Goal: Task Accomplishment & Management: Use online tool/utility

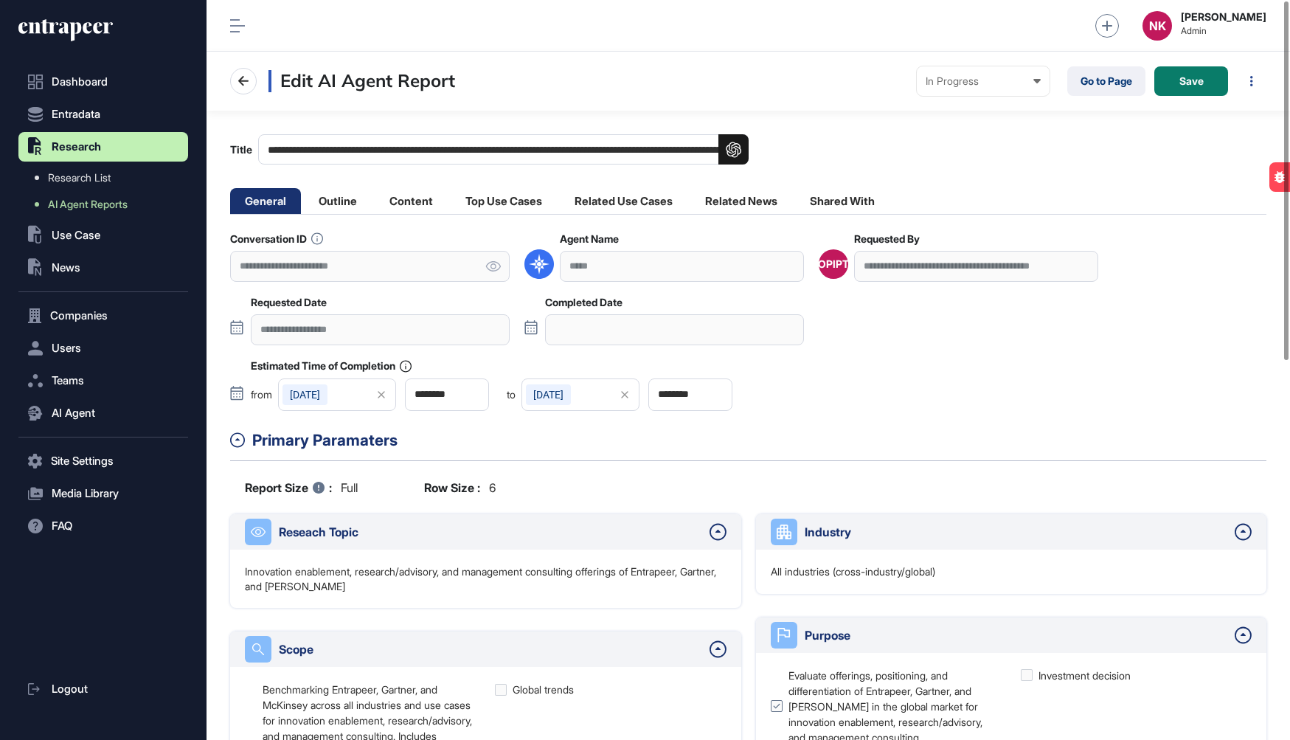
click at [567, 139] on input "**********" at bounding box center [503, 149] width 491 height 30
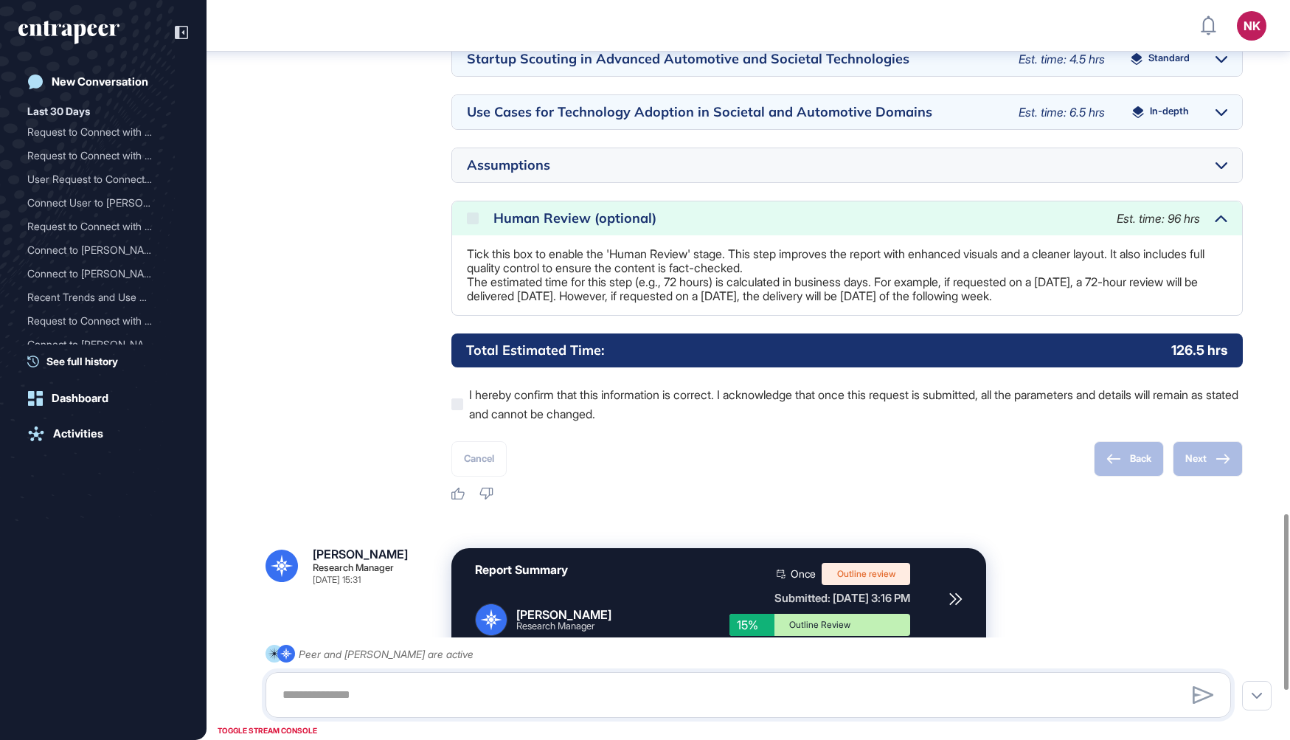
scroll to position [2100, 0]
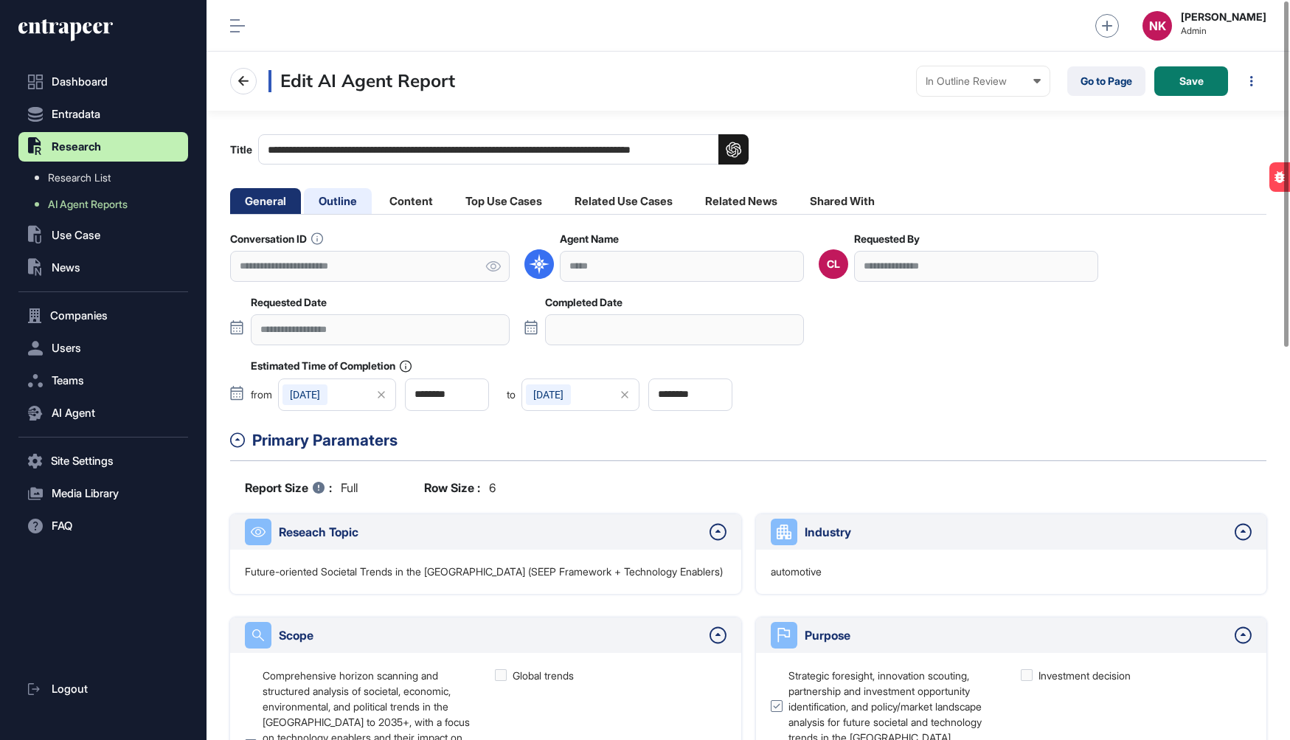
click at [375, 194] on li "Outline" at bounding box center [411, 201] width 73 height 26
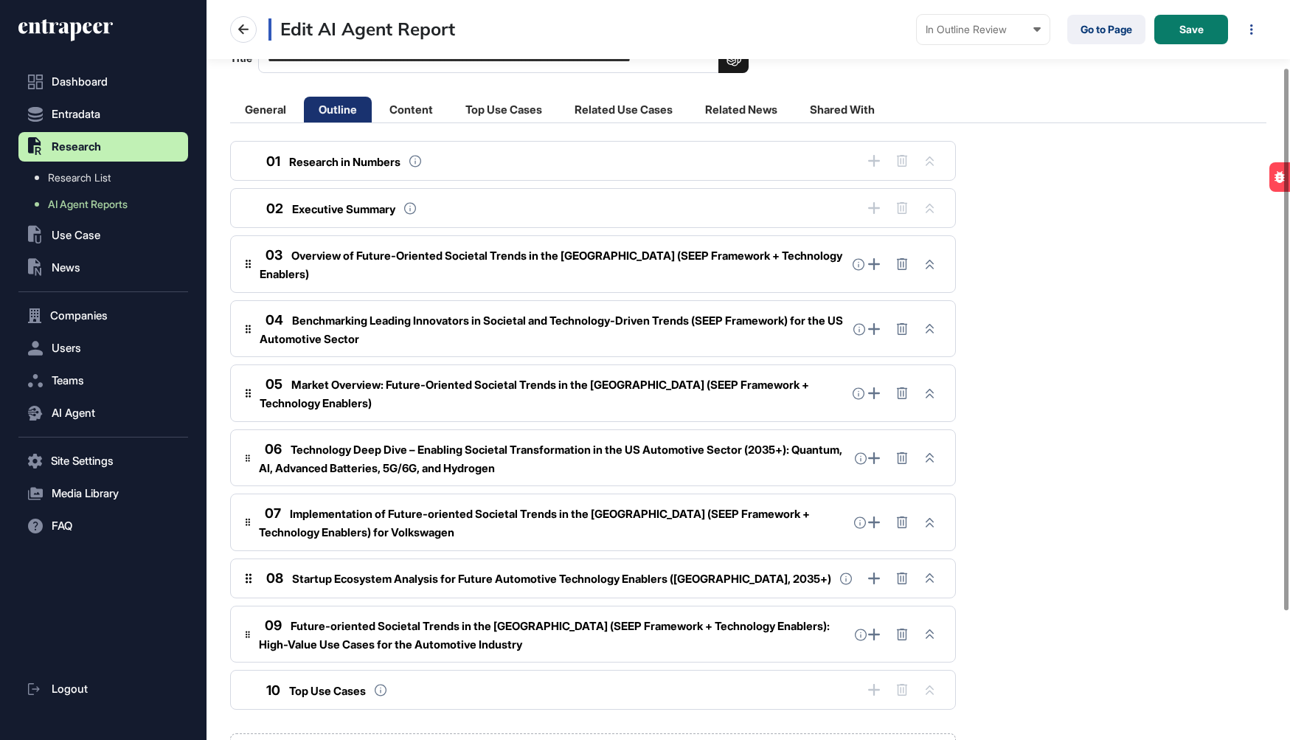
scroll to position [268, 0]
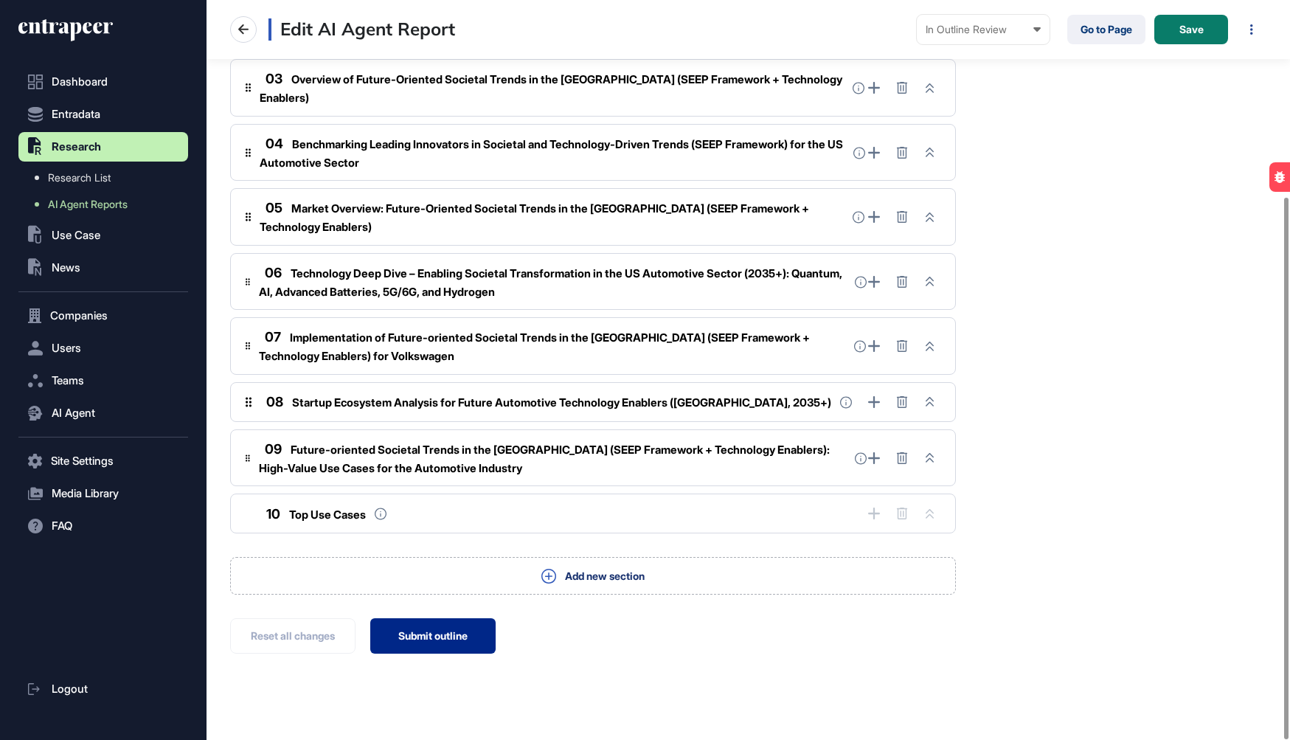
click at [428, 618] on button "Submit outline" at bounding box center [432, 635] width 125 height 35
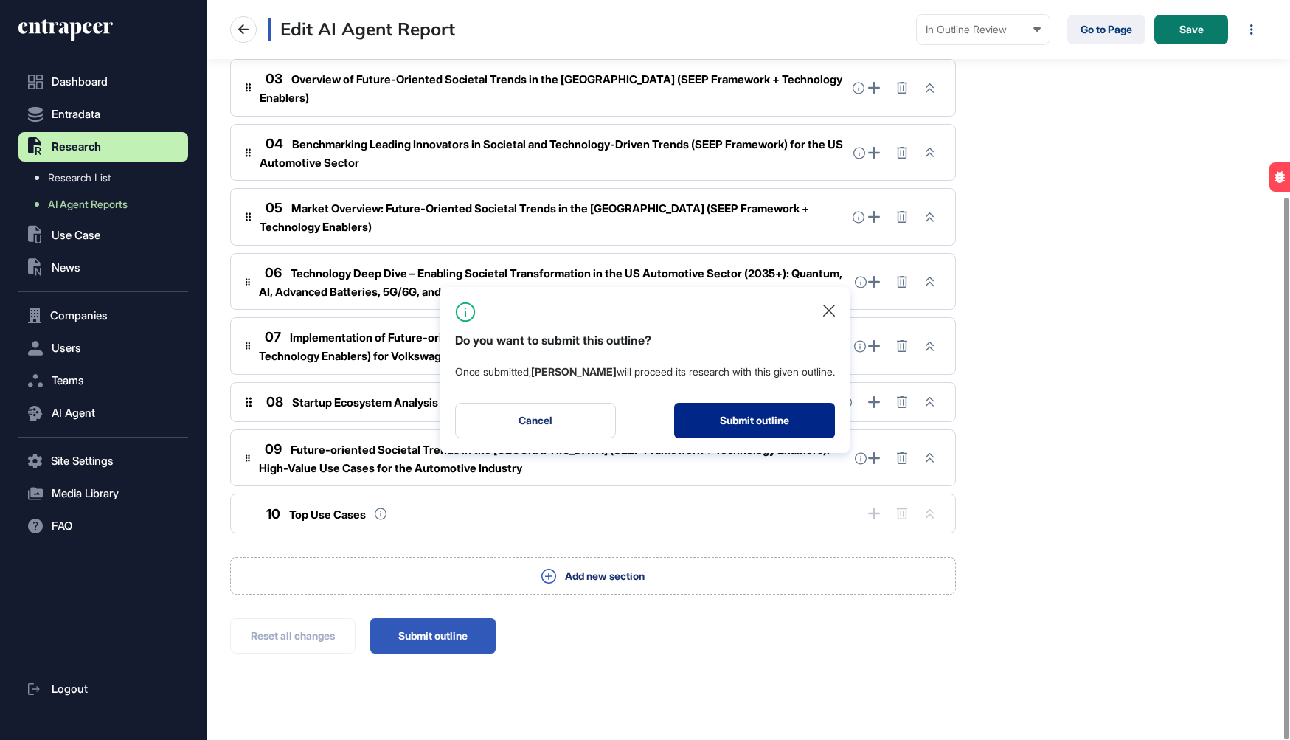
click at [726, 418] on button "Submit outline" at bounding box center [754, 420] width 161 height 35
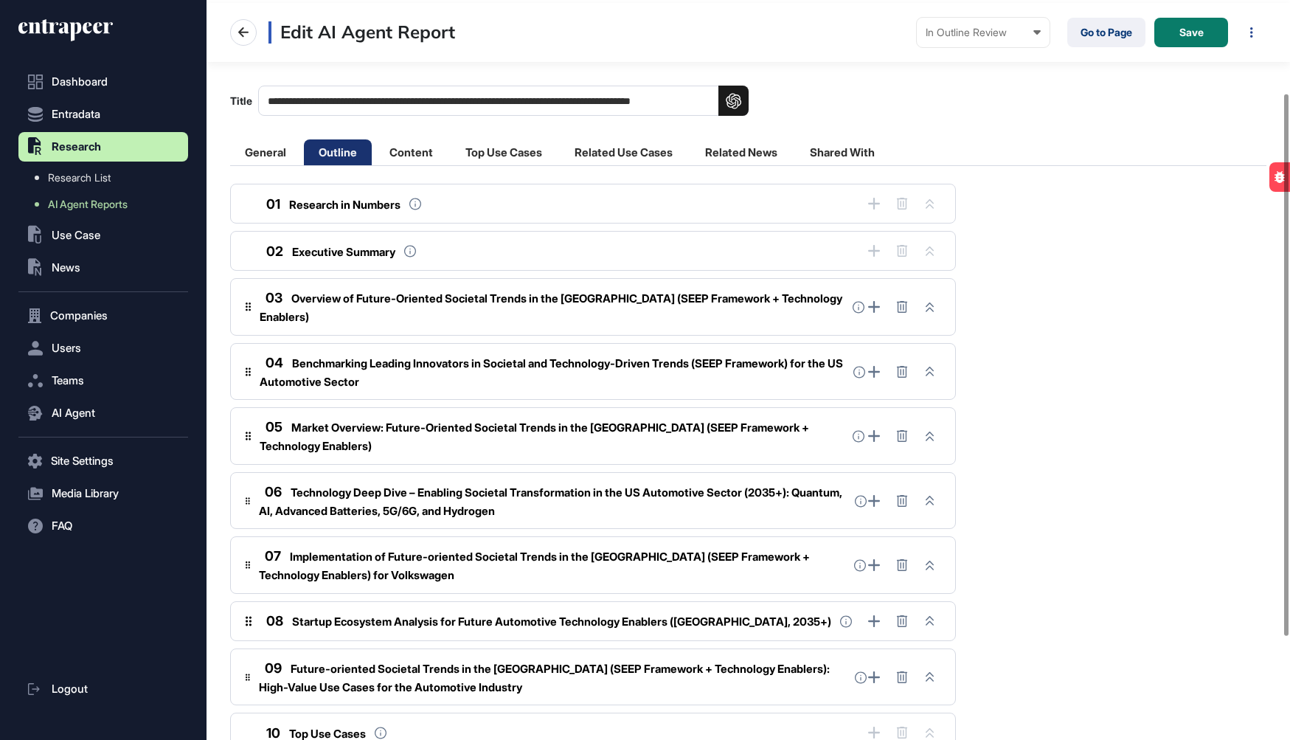
scroll to position [0, 0]
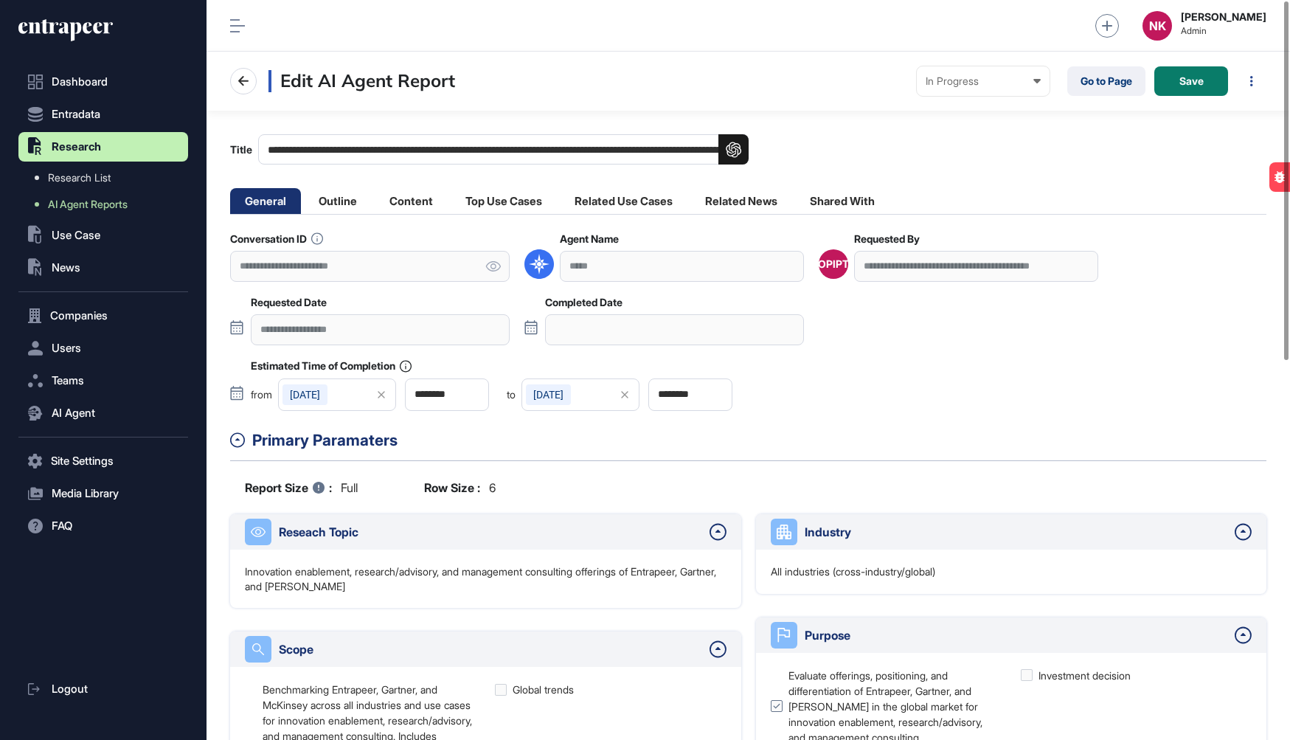
click at [431, 149] on input "**********" at bounding box center [503, 149] width 491 height 30
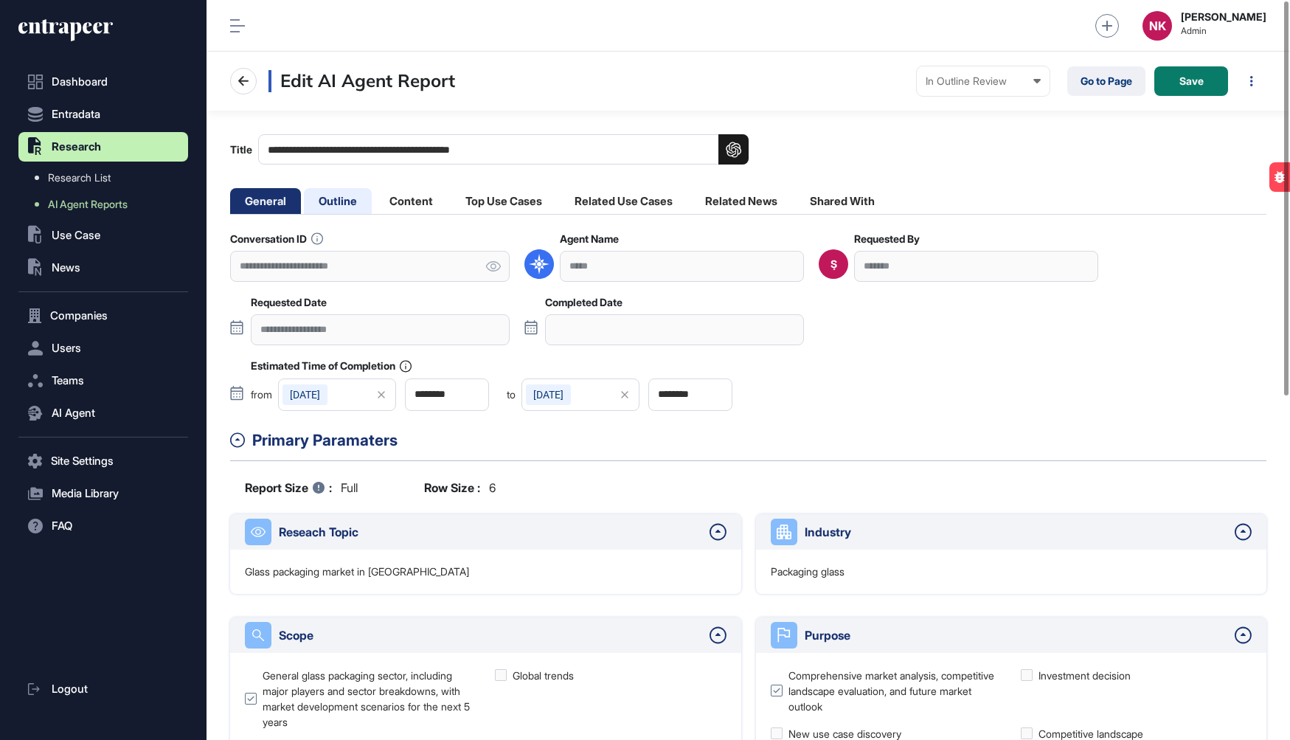
click at [375, 199] on li "Outline" at bounding box center [411, 201] width 73 height 26
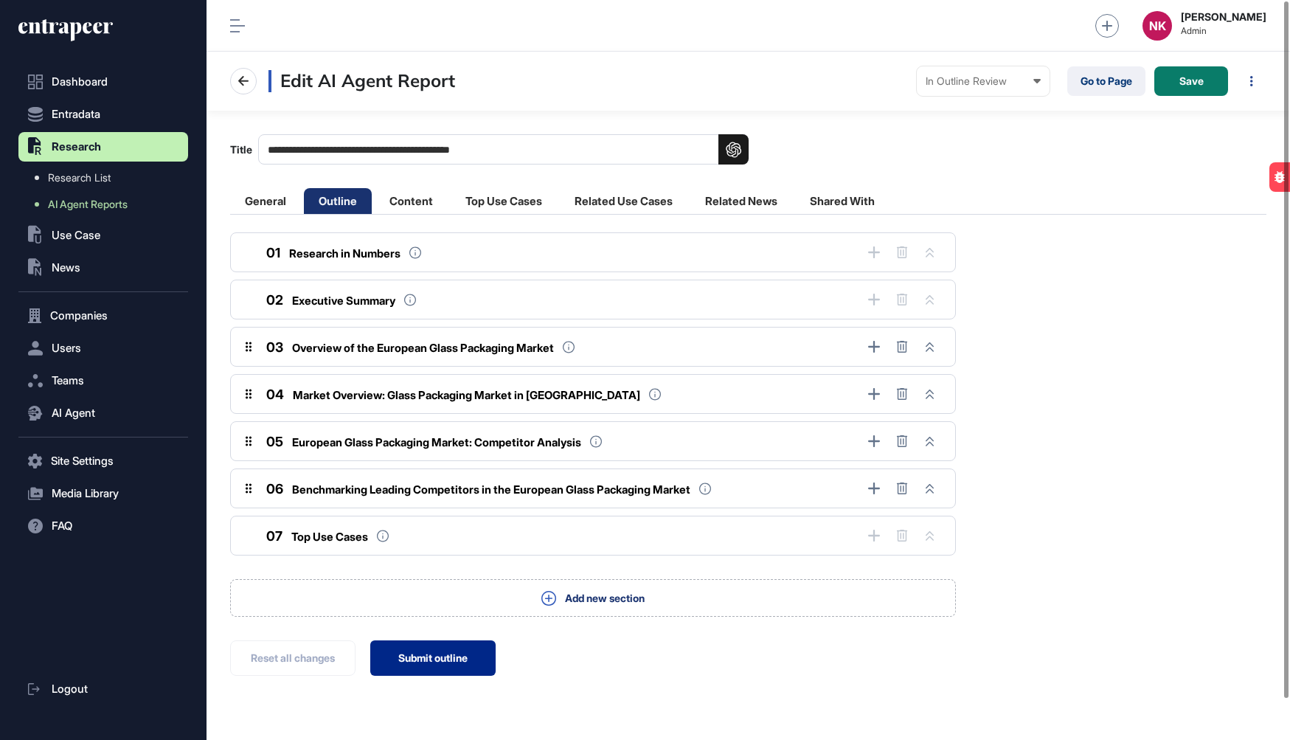
click at [438, 660] on button "Submit outline" at bounding box center [432, 657] width 125 height 35
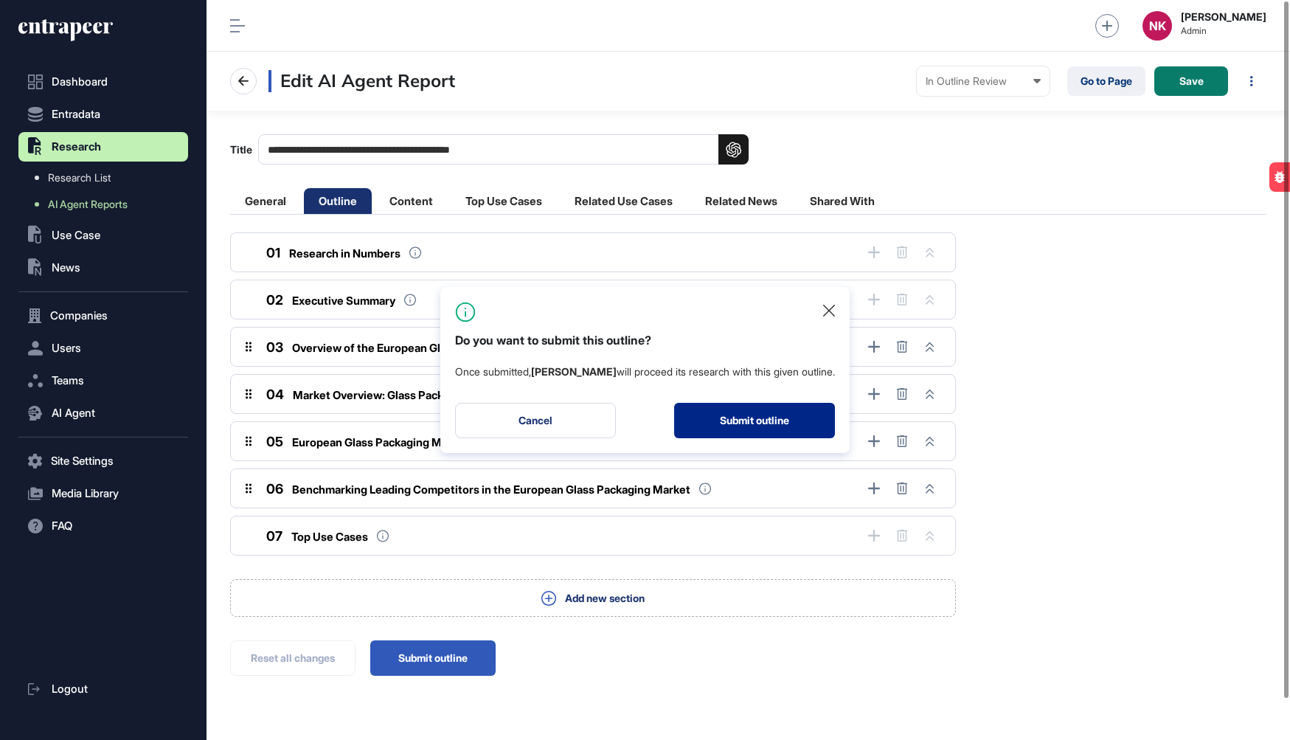
click at [759, 420] on button "Submit outline" at bounding box center [754, 420] width 161 height 35
